Goal: Task Accomplishment & Management: Complete application form

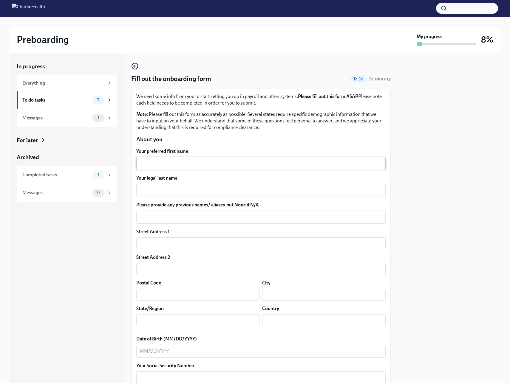
click at [195, 162] on textarea "Your preferred first name" at bounding box center [261, 163] width 242 height 7
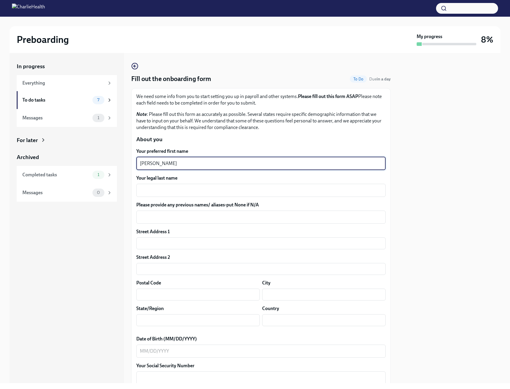
type textarea "[PERSON_NAME]"
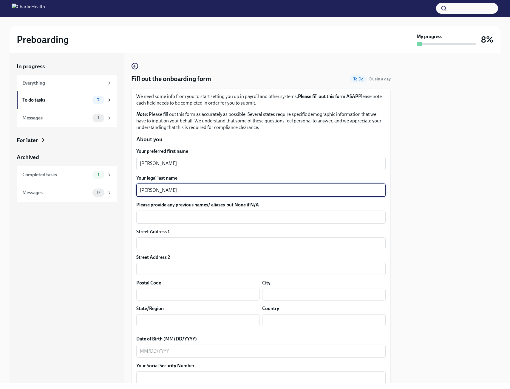
type textarea "[PERSON_NAME]"
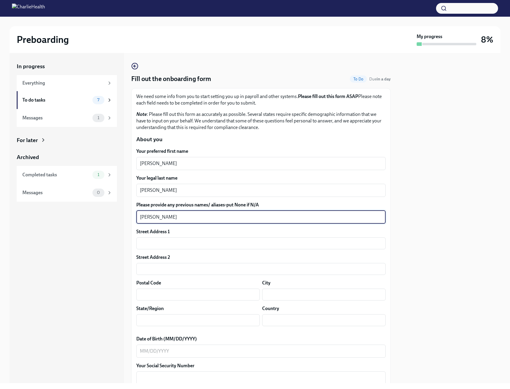
type textarea "[PERSON_NAME]"
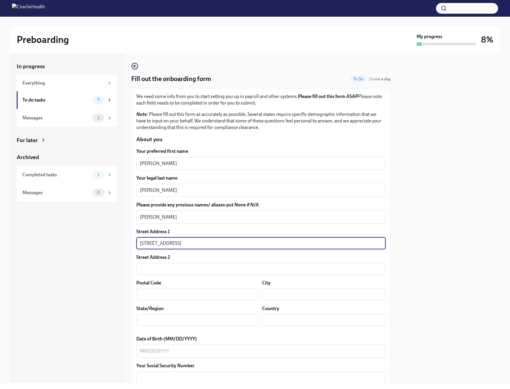
type input "[STREET_ADDRESS]"
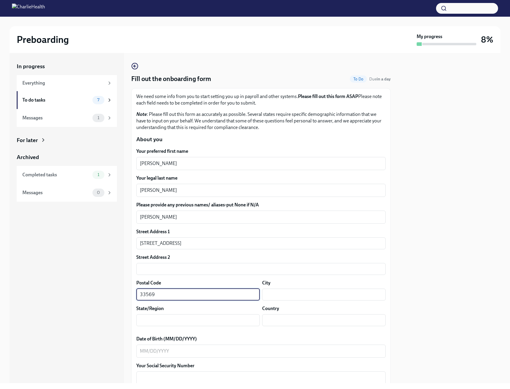
type input "33569"
type input "Riverview"
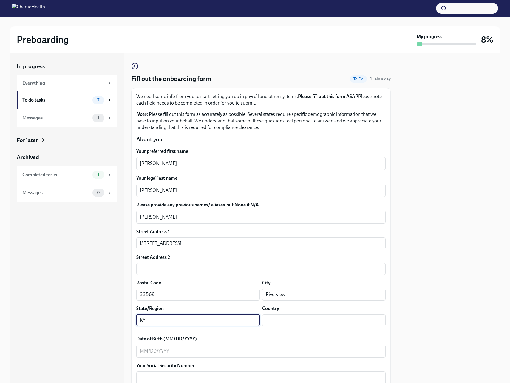
type input "K"
type input "[US_STATE]"
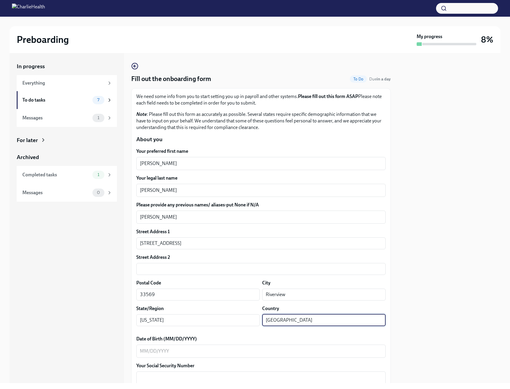
type input "[GEOGRAPHIC_DATA]"
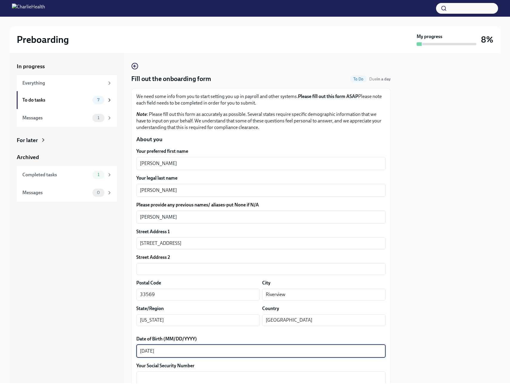
type textarea "[DATE]"
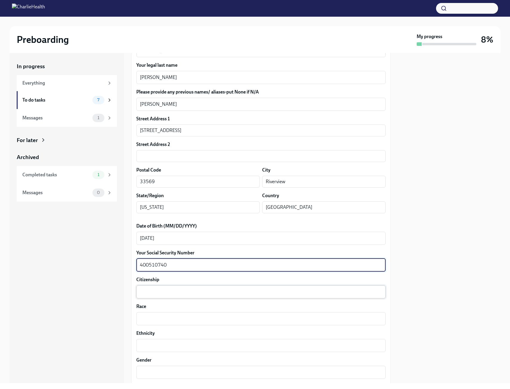
scroll to position [149, 0]
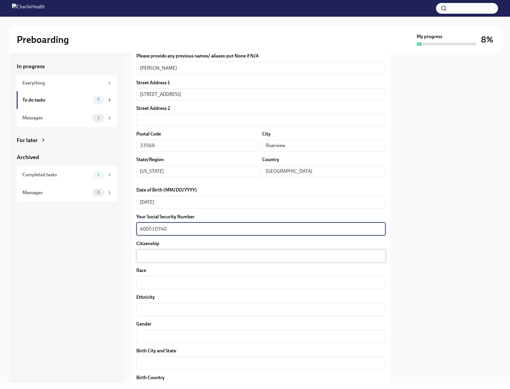
type textarea "400510740"
click at [227, 255] on textarea "Citizenship" at bounding box center [261, 256] width 242 height 7
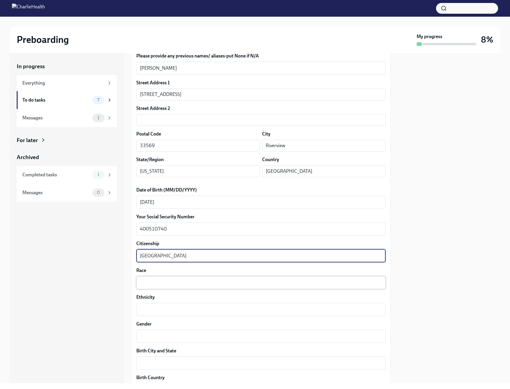
type textarea "[GEOGRAPHIC_DATA]"
click at [186, 286] on textarea "Race" at bounding box center [261, 282] width 242 height 7
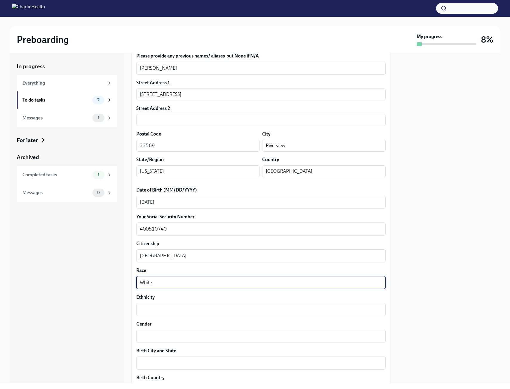
type textarea "White"
click at [165, 317] on div "Your preferred first name [PERSON_NAME] x ​ Your legal last name [PERSON_NAME] …" at bounding box center [260, 286] width 249 height 575
click at [161, 314] on div "x ​" at bounding box center [260, 309] width 249 height 13
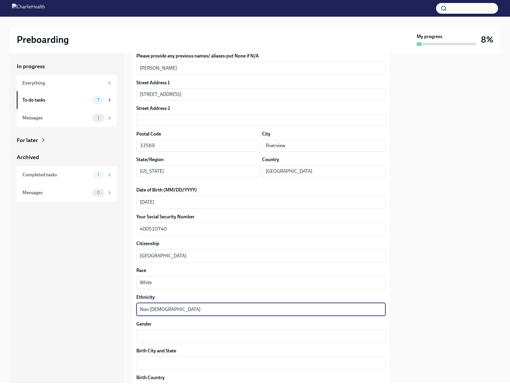
type textarea "Non [DEMOGRAPHIC_DATA]"
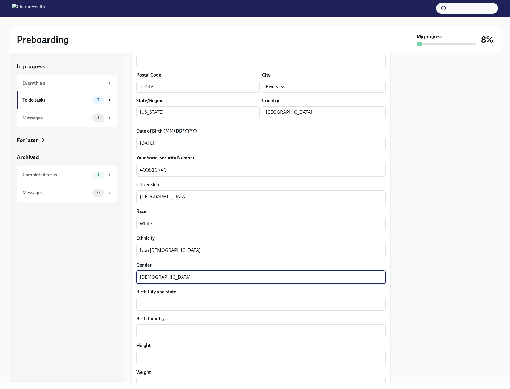
scroll to position [209, 0]
type textarea "[DEMOGRAPHIC_DATA]"
click at [162, 304] on textarea "Birth City and State" at bounding box center [261, 303] width 242 height 7
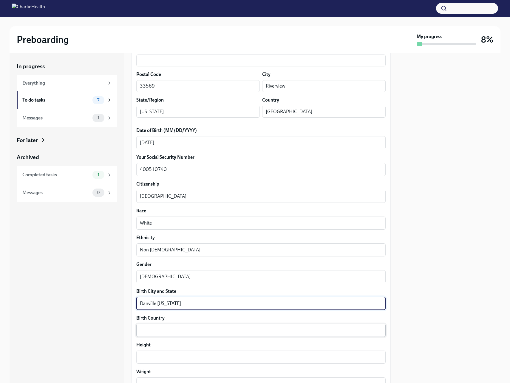
type textarea "Danville [US_STATE]"
click at [154, 337] on div "x ​" at bounding box center [260, 330] width 249 height 13
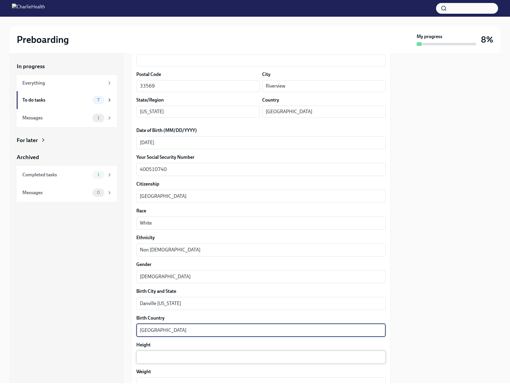
type textarea "[GEOGRAPHIC_DATA]"
click at [139, 360] on div "x ​" at bounding box center [260, 357] width 249 height 13
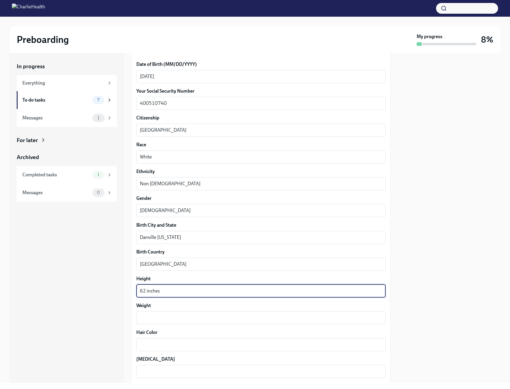
scroll to position [328, 0]
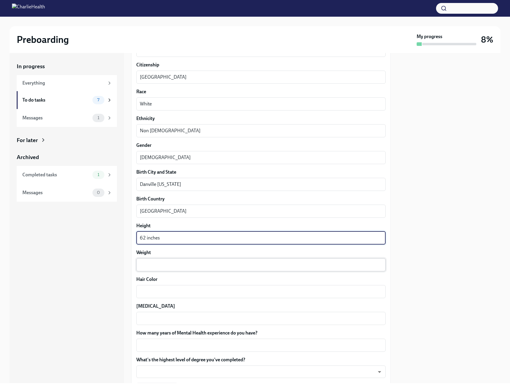
type textarea "62 inches"
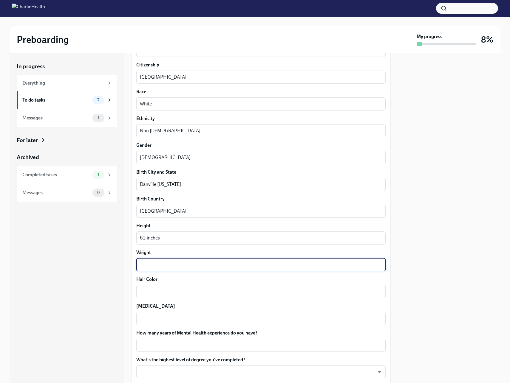
click at [192, 268] on textarea "Weight" at bounding box center [261, 264] width 242 height 7
type textarea "160"
click at [182, 293] on textarea "Hair Color" at bounding box center [261, 291] width 242 height 7
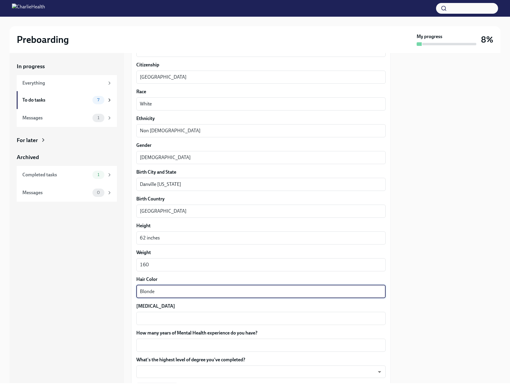
type textarea "Blonde"
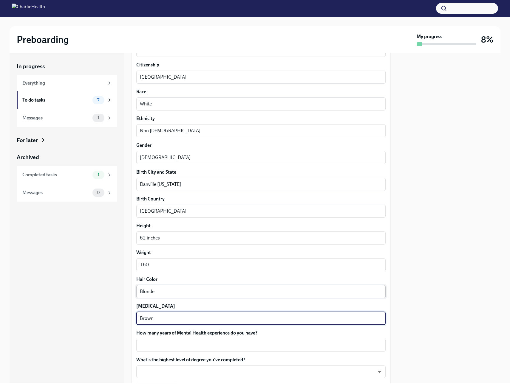
type textarea "Brown"
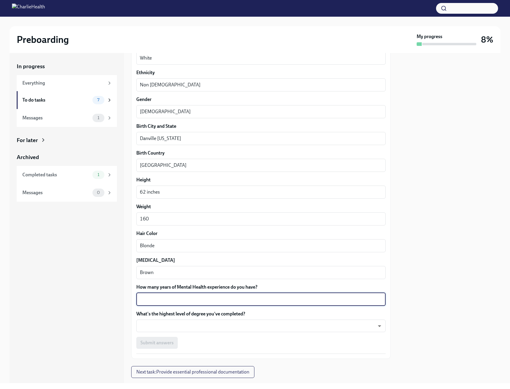
scroll to position [388, 0]
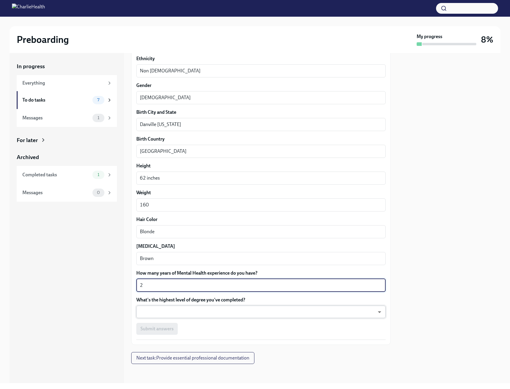
type textarea "2"
click at [219, 308] on body "Preboarding My progress 8% In progress Everything To do tasks 7 Messages 1 For …" at bounding box center [255, 194] width 510 height 389
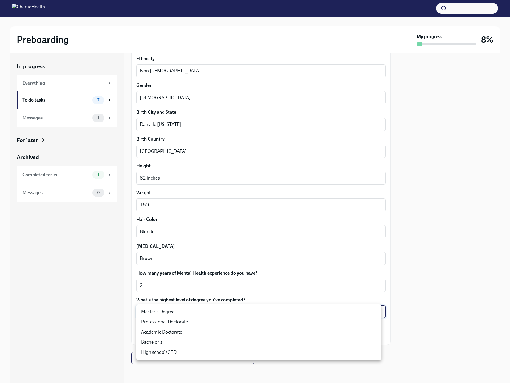
click at [183, 313] on li "Master's Degree" at bounding box center [258, 312] width 245 height 10
type input "2vBr-ghkD"
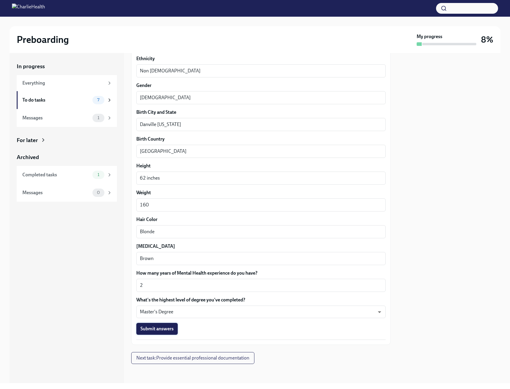
click at [164, 326] on button "Submit answers" at bounding box center [156, 329] width 41 height 12
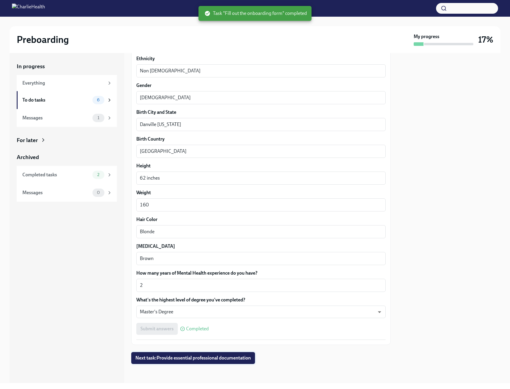
click at [199, 354] on button "Next task : Provide essential professional documentation" at bounding box center [193, 358] width 124 height 12
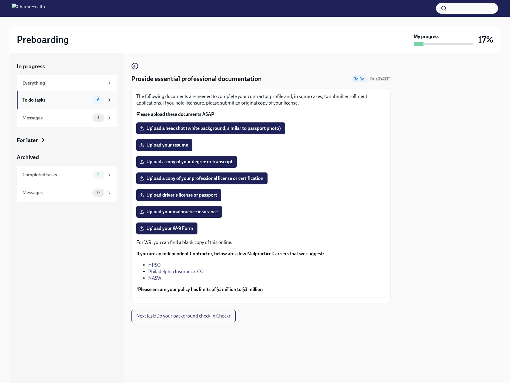
click at [109, 98] on icon at bounding box center [109, 99] width 5 height 5
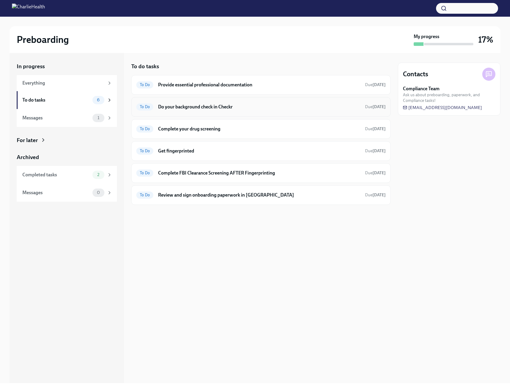
click at [189, 109] on h6 "Do your background check in Checkr" at bounding box center [259, 107] width 202 height 7
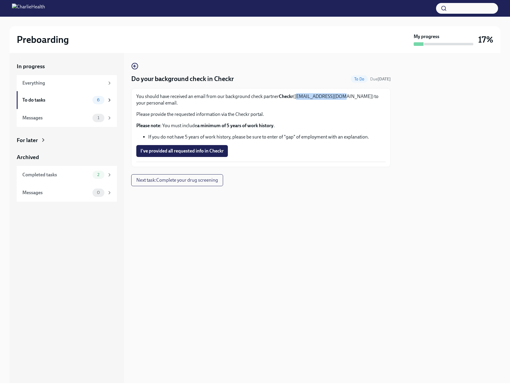
drag, startPoint x: 340, startPoint y: 95, endPoint x: 296, endPoint y: 96, distance: 44.4
click at [296, 96] on p "You should have received an email from our background check partner Checkr ([EM…" at bounding box center [260, 99] width 249 height 13
copy p "[EMAIL_ADDRESS][DOMAIN_NAME]"
click at [162, 151] on span "I've provided all requested info in Checkr" at bounding box center [181, 151] width 83 height 6
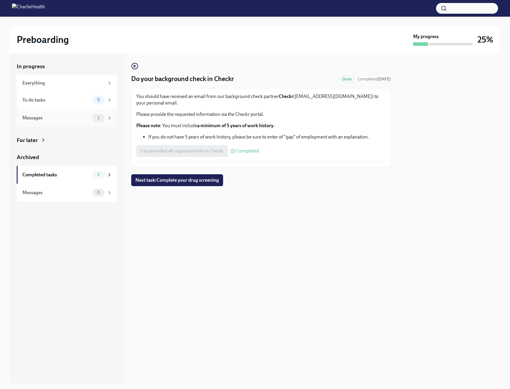
click at [56, 115] on div "Messages" at bounding box center [56, 118] width 68 height 7
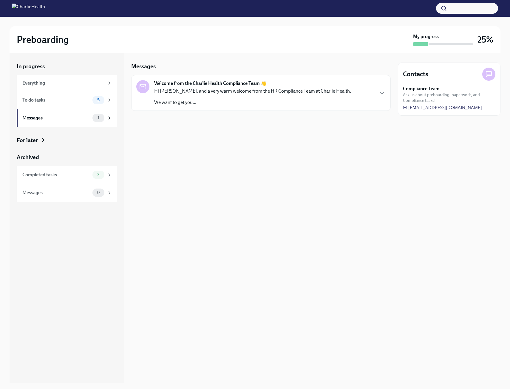
click at [241, 83] on strong "Welcome from the Charlie Health Compliance Team 👋" at bounding box center [210, 83] width 112 height 7
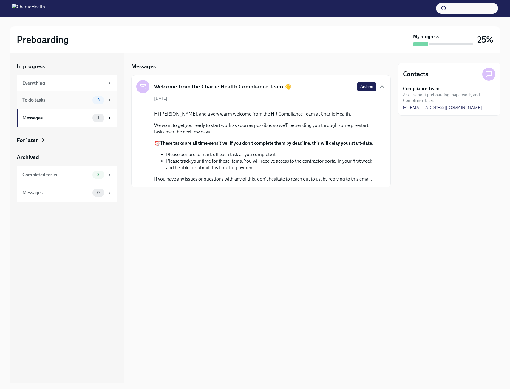
click at [41, 100] on div "To do tasks" at bounding box center [56, 100] width 68 height 7
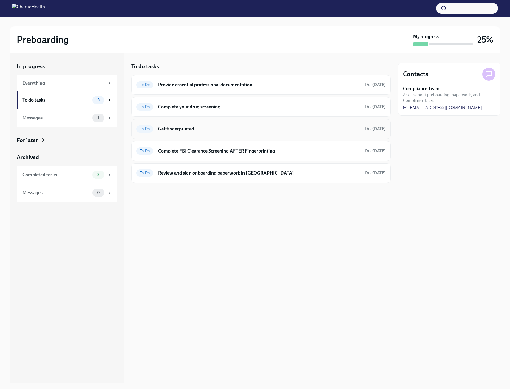
click at [190, 132] on h6 "Get fingerprinted" at bounding box center [259, 129] width 202 height 7
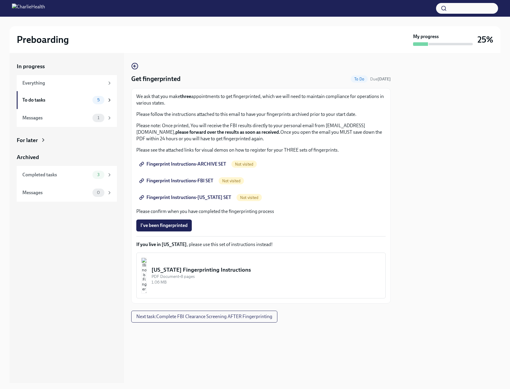
click at [222, 164] on span "Fingerprint Instructions-ARCHIVE SET" at bounding box center [183, 164] width 86 height 6
click at [202, 180] on span "Fingerprint Instructions-FBI SET" at bounding box center [176, 181] width 73 height 6
click at [218, 197] on span "Fingerprint Instructions-[US_STATE] SET" at bounding box center [185, 198] width 91 height 6
click at [52, 103] on div "To do tasks" at bounding box center [56, 100] width 68 height 7
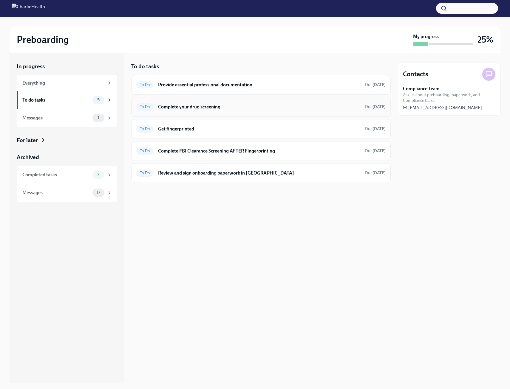
click at [210, 108] on h6 "Complete your drug screening" at bounding box center [259, 107] width 202 height 7
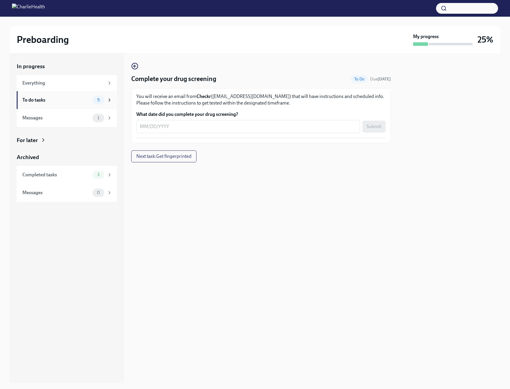
click at [53, 103] on div "To do tasks" at bounding box center [56, 100] width 68 height 7
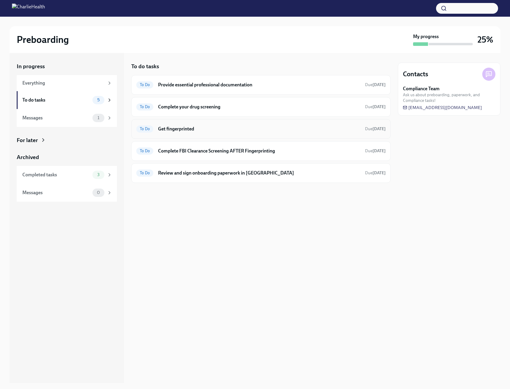
click at [241, 130] on h6 "Get fingerprinted" at bounding box center [259, 129] width 202 height 7
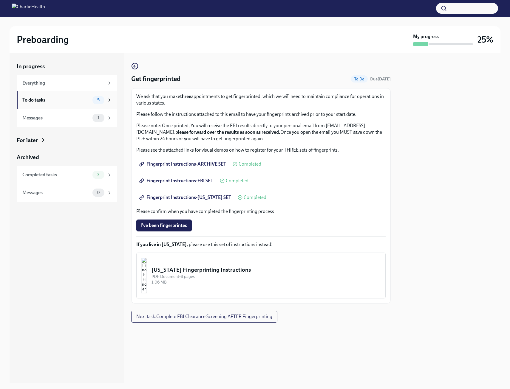
click at [42, 97] on div "To do tasks" at bounding box center [56, 100] width 68 height 7
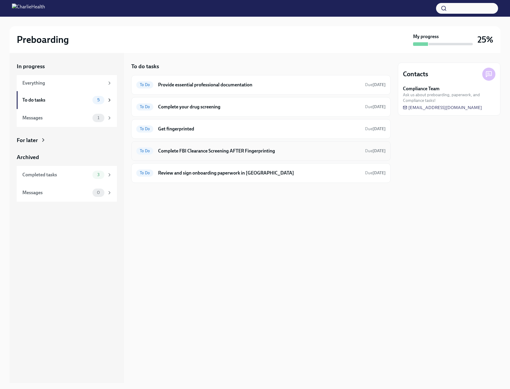
click at [186, 154] on div "To Do Complete FBI Clearance Screening AFTER Fingerprinting Due [DATE]" at bounding box center [260, 151] width 249 height 10
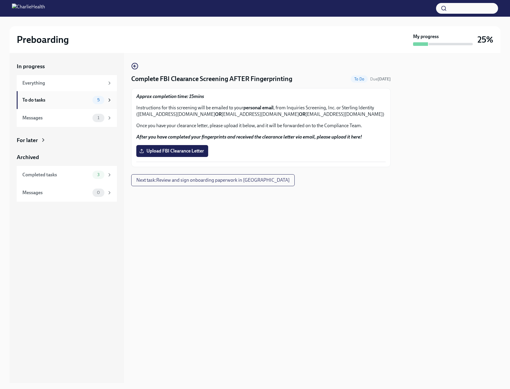
click at [46, 103] on div "To do tasks 5" at bounding box center [67, 100] width 90 height 8
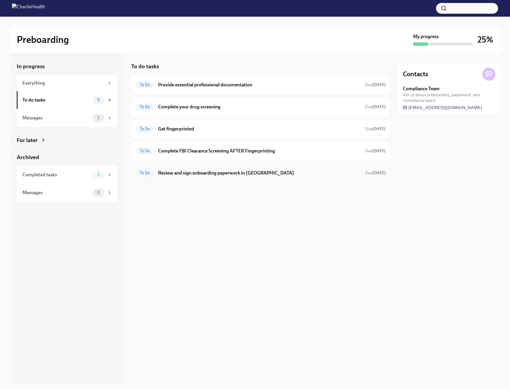
click at [218, 176] on h6 "Review and sign onboarding paperwork in [GEOGRAPHIC_DATA]" at bounding box center [259, 173] width 202 height 7
